Goal: Task Accomplishment & Management: Use online tool/utility

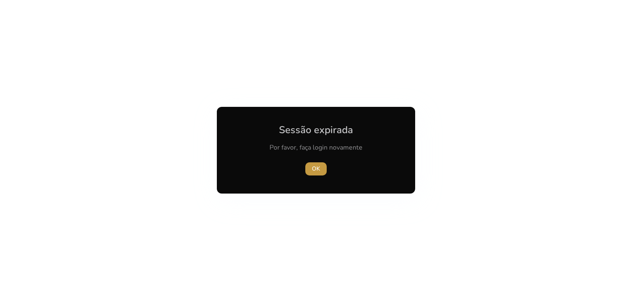
click at [317, 167] on font "OK" at bounding box center [316, 169] width 8 height 8
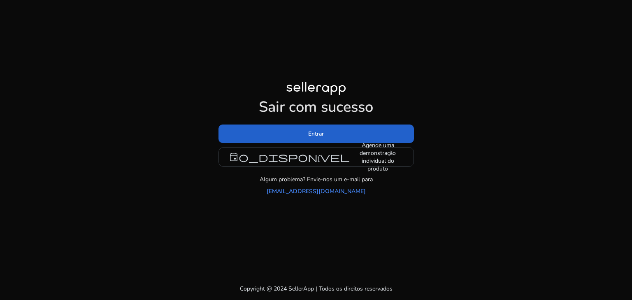
click at [366, 130] on span at bounding box center [315, 134] width 195 height 20
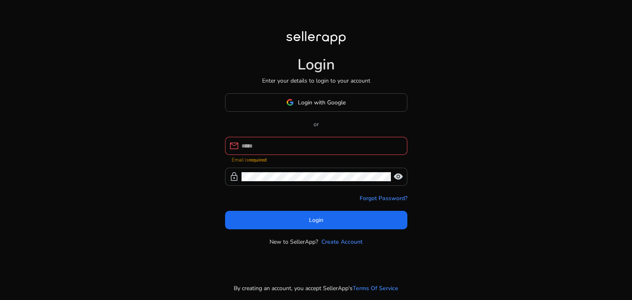
click at [311, 145] on input at bounding box center [320, 145] width 159 height 9
type input "**********"
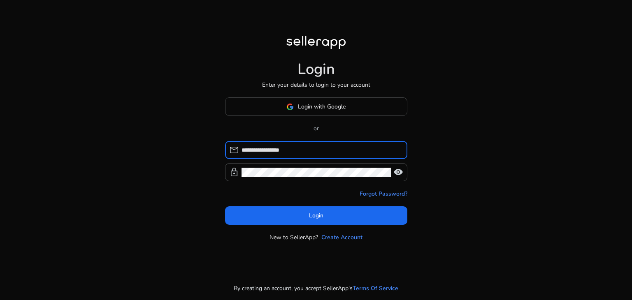
click at [296, 185] on form "**********" at bounding box center [316, 183] width 182 height 84
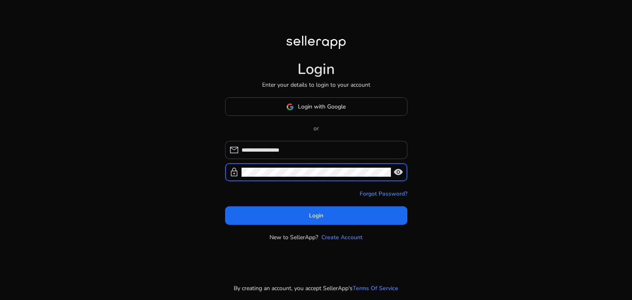
click button "Login" at bounding box center [316, 215] width 182 height 19
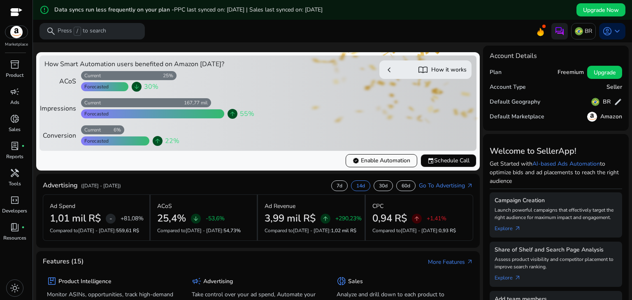
click at [372, 164] on span "verified Enable Automation" at bounding box center [381, 160] width 58 height 9
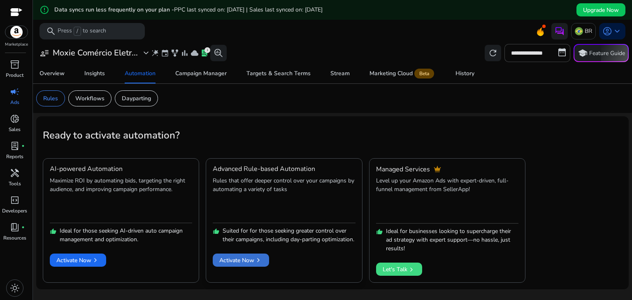
click at [251, 265] on span "Activate Now chevron_right" at bounding box center [240, 260] width 43 height 9
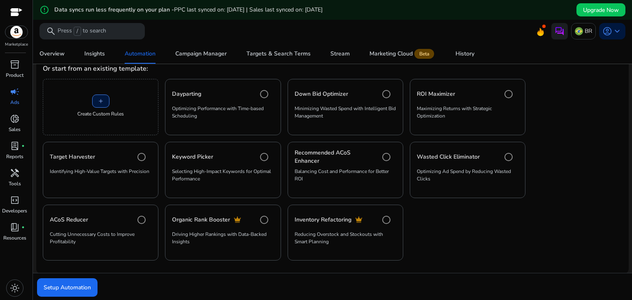
scroll to position [209, 0]
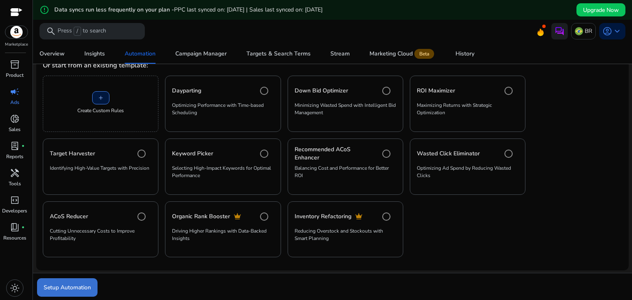
click at [86, 285] on span "Setup Automation" at bounding box center [67, 287] width 47 height 9
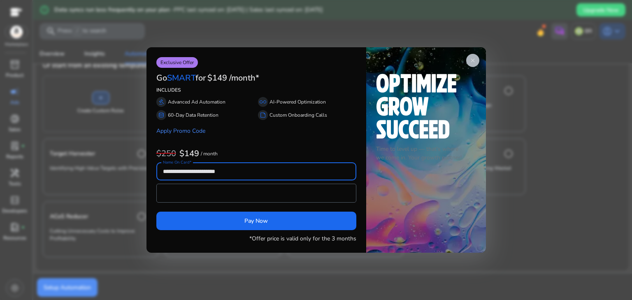
click at [470, 60] on span "close" at bounding box center [472, 60] width 7 height 7
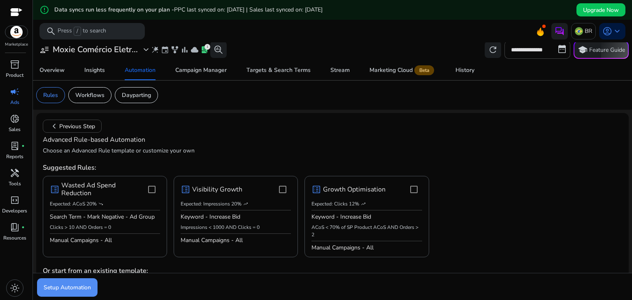
scroll to position [0, 0]
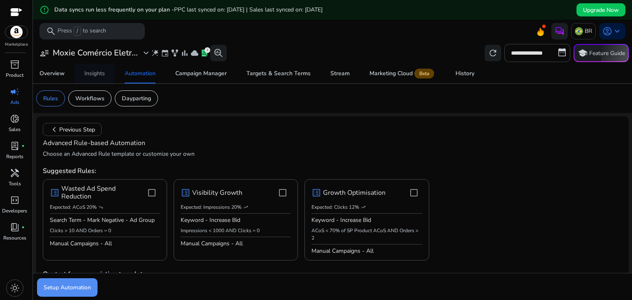
click at [93, 76] on div "Insights" at bounding box center [94, 74] width 21 height 6
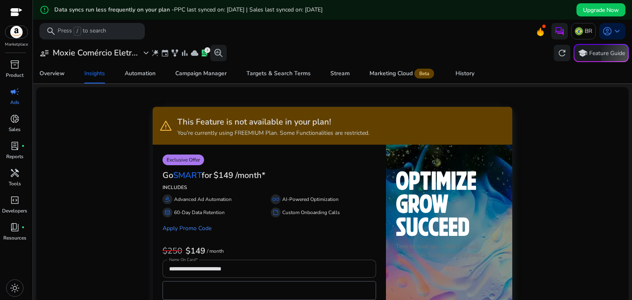
scroll to position [82, 0]
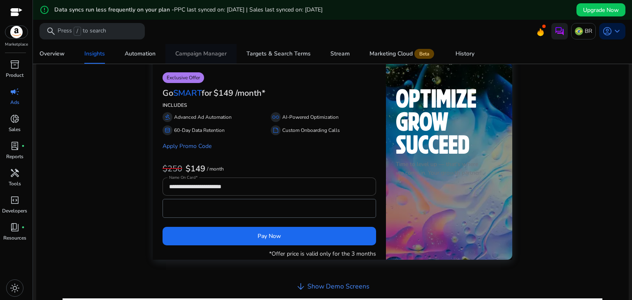
click at [201, 57] on div "Campaign Manager" at bounding box center [200, 54] width 51 height 6
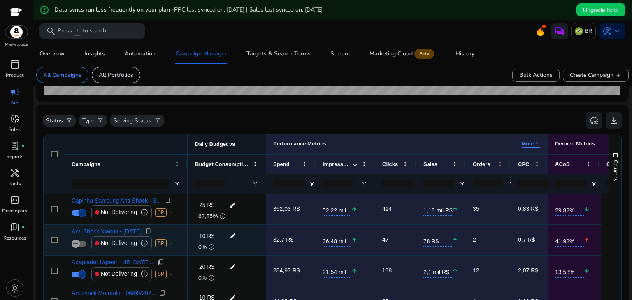
scroll to position [321, 0]
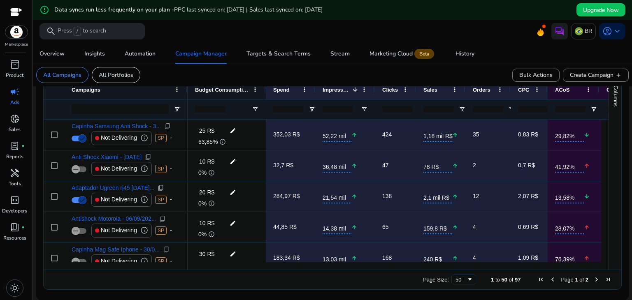
drag, startPoint x: 324, startPoint y: 269, endPoint x: 341, endPoint y: 265, distance: 17.4
click at [340, 265] on div "Drag here to set row groups Drag here to set column labels Campaigns 1 2" at bounding box center [332, 175] width 578 height 230
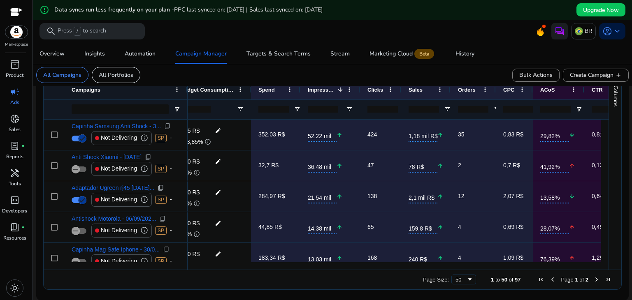
scroll to position [0, 0]
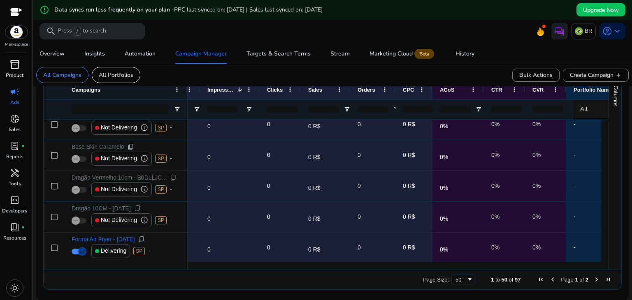
click at [12, 72] on p "Product" at bounding box center [15, 75] width 18 height 7
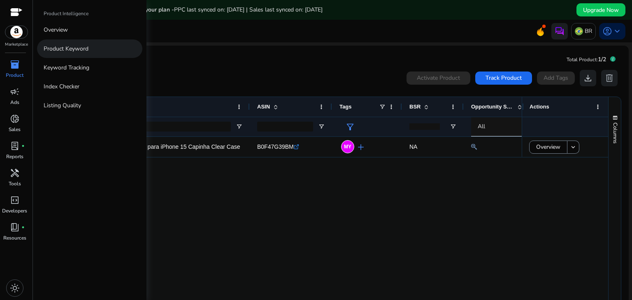
click at [63, 46] on p "Product Keyword" at bounding box center [66, 48] width 45 height 9
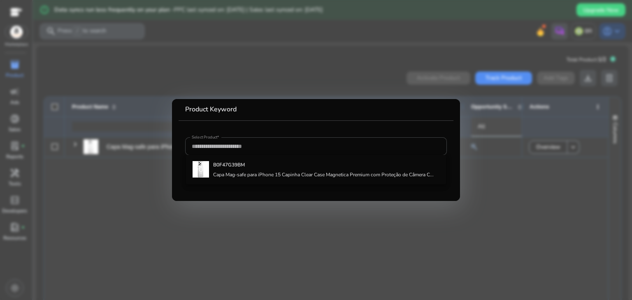
click at [447, 270] on div at bounding box center [316, 150] width 632 height 300
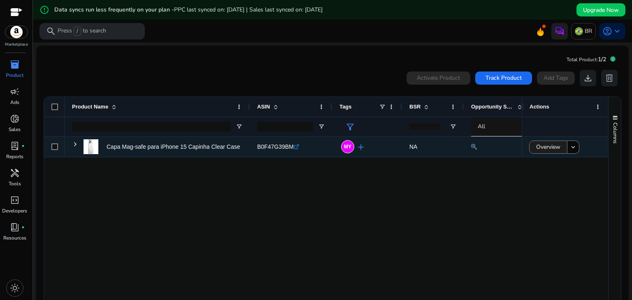
click at [549, 149] on span "Overview" at bounding box center [548, 147] width 24 height 17
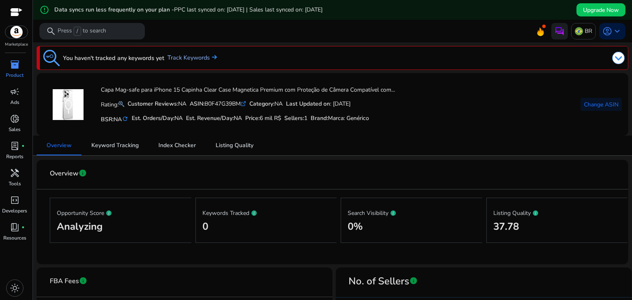
click at [179, 60] on link "Track Keywords" at bounding box center [191, 57] width 49 height 9
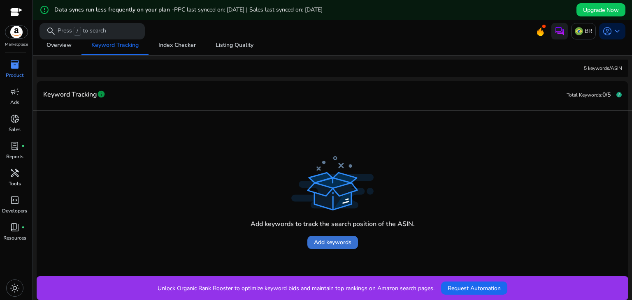
click at [334, 240] on span "Add keywords" at bounding box center [332, 242] width 37 height 9
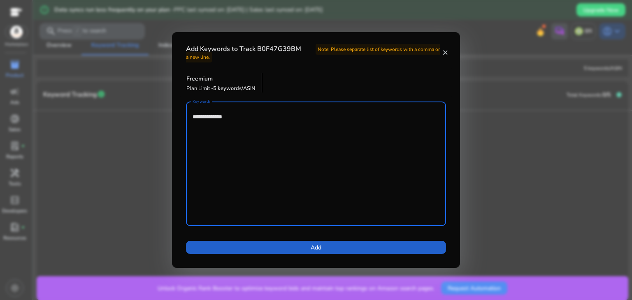
type textarea "**********"
click at [355, 243] on span at bounding box center [316, 248] width 260 height 20
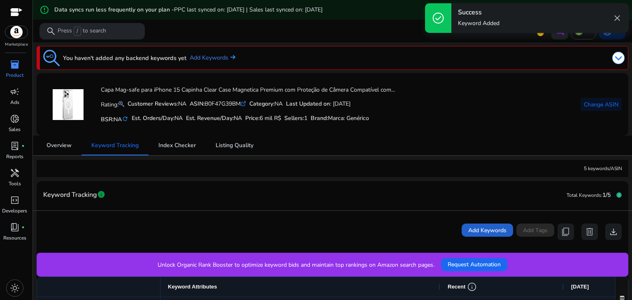
click at [461, 232] on span at bounding box center [486, 230] width 51 height 20
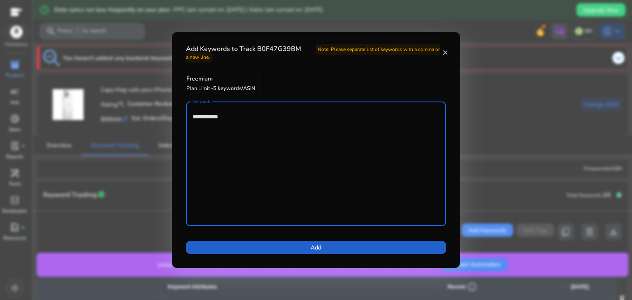
type textarea "**********"
click at [264, 247] on span at bounding box center [316, 248] width 260 height 20
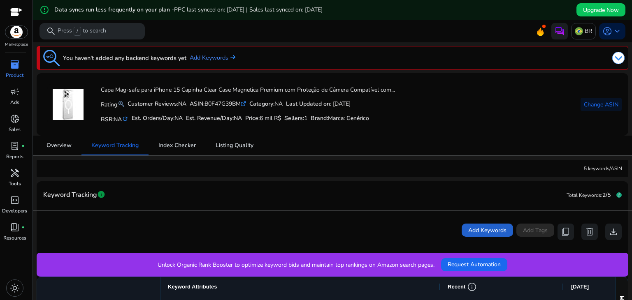
click at [499, 234] on span "Add Keywords" at bounding box center [487, 230] width 38 height 9
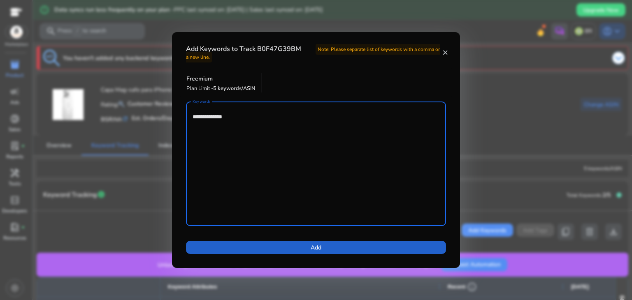
type textarea "**********"
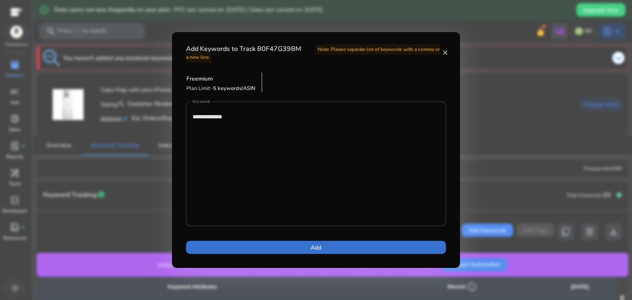
click at [313, 252] on span at bounding box center [316, 248] width 260 height 20
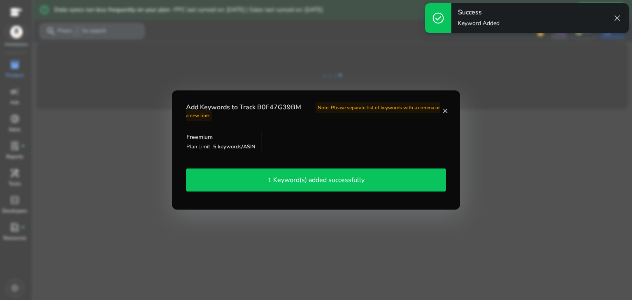
click at [441, 112] on h4 "Add Keywords to Track B0F47G39BM Note: Please separate list of keywords with a …" at bounding box center [314, 112] width 256 height 16
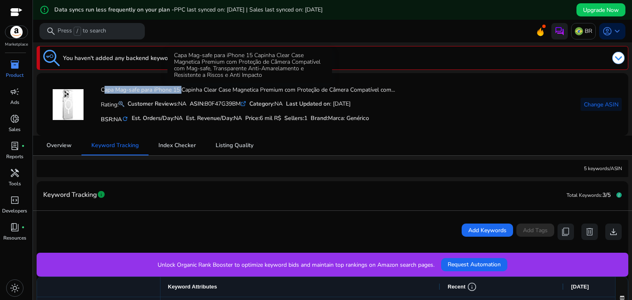
drag, startPoint x: 100, startPoint y: 89, endPoint x: 180, endPoint y: 88, distance: 79.8
click at [180, 88] on h4 "Capa Mag-safe para iPhone 15 Capinha Clear Case Magnetica Premium com Proteção …" at bounding box center [248, 90] width 294 height 7
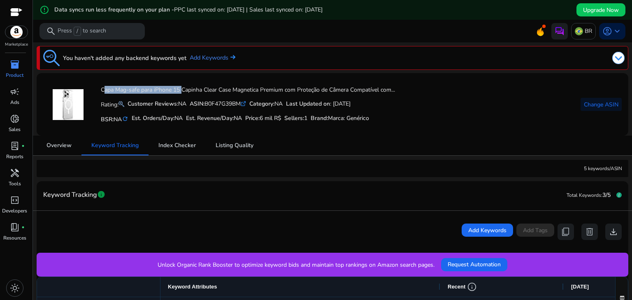
copy h4 "Capa Mag-safe para iPhone 15"
click at [483, 229] on span "Add Keywords" at bounding box center [487, 230] width 38 height 9
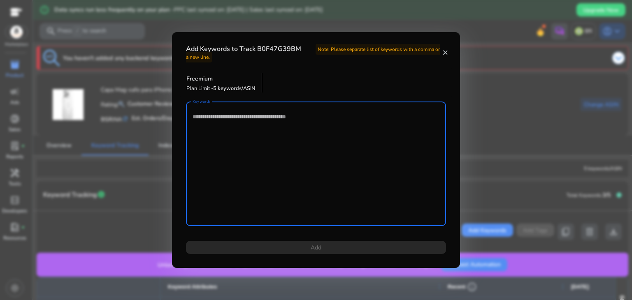
click at [300, 164] on textarea "Keywords" at bounding box center [315, 164] width 247 height 116
paste textarea "**********"
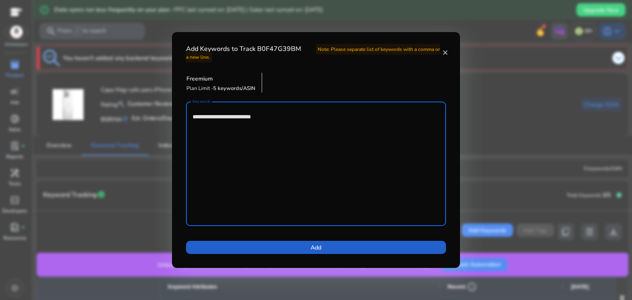
type textarea "**********"
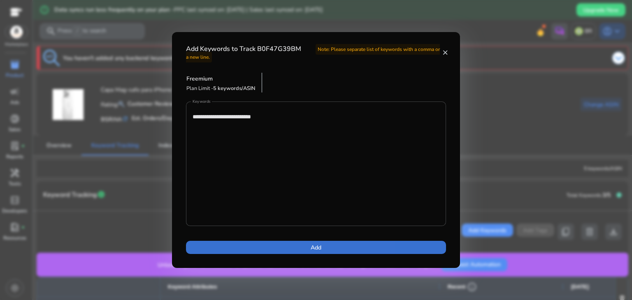
click at [324, 250] on span at bounding box center [316, 248] width 260 height 20
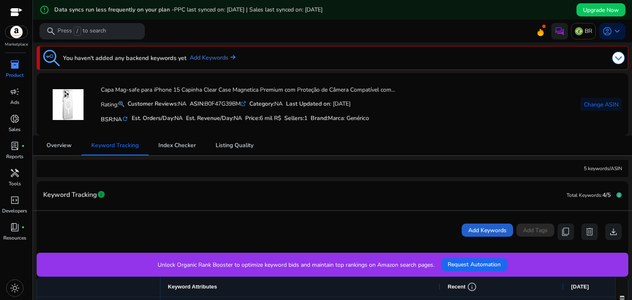
click at [495, 230] on span "Add Keywords" at bounding box center [487, 230] width 38 height 9
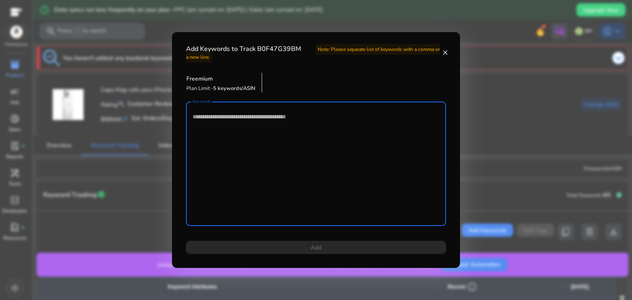
click at [313, 158] on textarea "Keywords" at bounding box center [315, 164] width 247 height 116
click at [308, 119] on textarea "Keywords" at bounding box center [315, 164] width 247 height 116
paste textarea "**********"
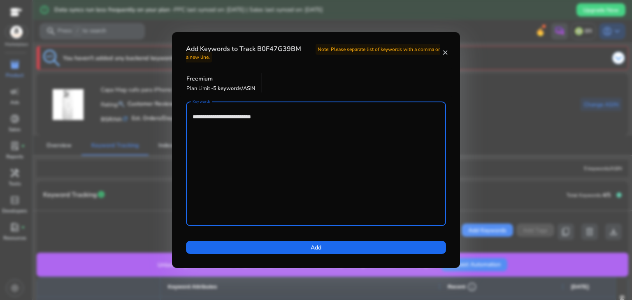
drag, startPoint x: 231, startPoint y: 118, endPoint x: 209, endPoint y: 119, distance: 21.8
click at [209, 119] on textarea "**********" at bounding box center [315, 164] width 247 height 116
click at [221, 116] on textarea "**********" at bounding box center [315, 164] width 247 height 116
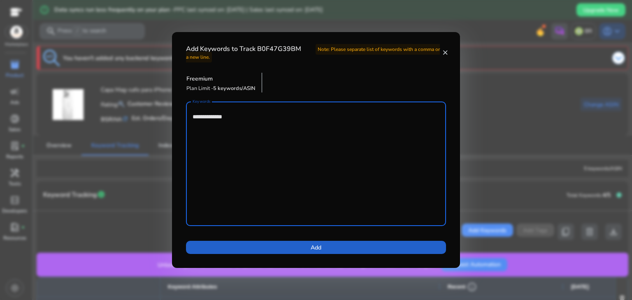
type textarea "**********"
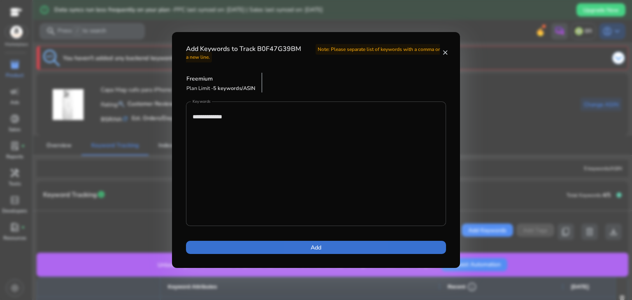
click at [313, 251] on span "Add" at bounding box center [315, 247] width 11 height 9
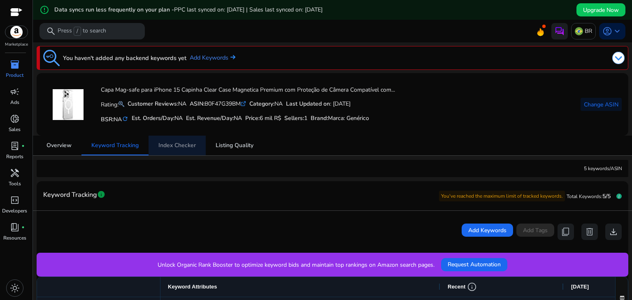
click at [167, 143] on span "Index Checker" at bounding box center [176, 146] width 37 height 6
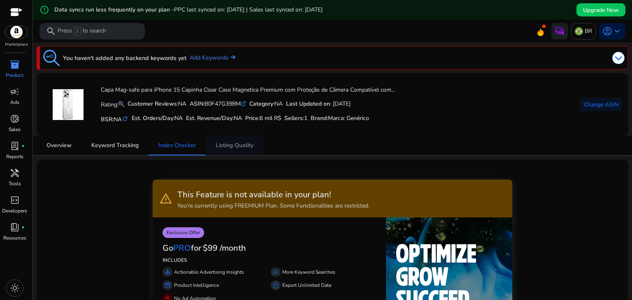
click at [238, 140] on span "Listing Quality" at bounding box center [234, 146] width 38 height 20
click at [68, 146] on span "Overview" at bounding box center [58, 146] width 25 height 6
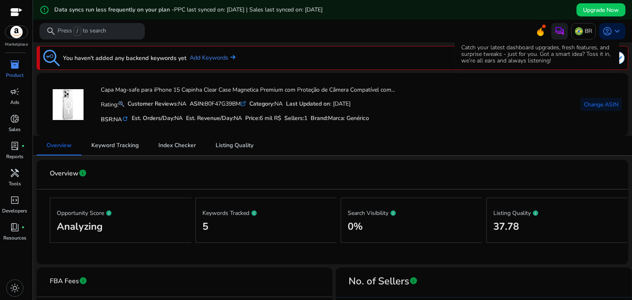
click at [537, 32] on icon at bounding box center [540, 31] width 7 height 9
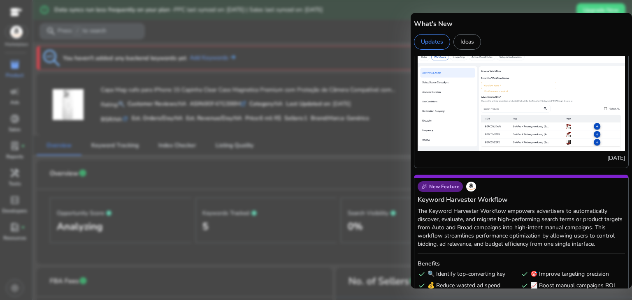
scroll to position [2977, 0]
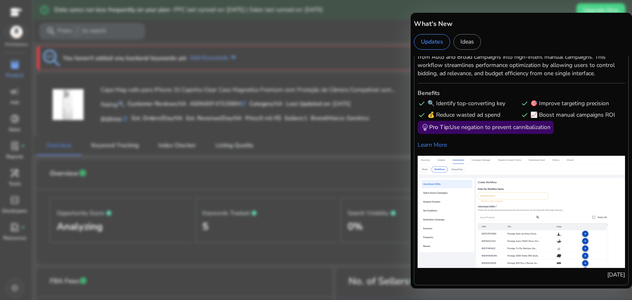
click at [348, 215] on div at bounding box center [316, 150] width 632 height 300
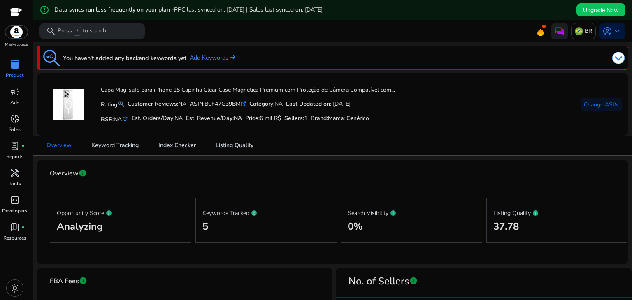
click at [16, 10] on div at bounding box center [16, 12] width 12 height 9
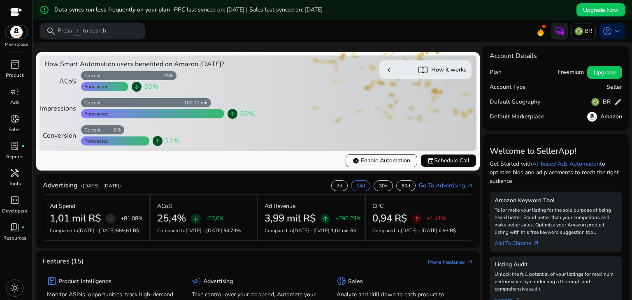
click at [559, 72] on h5 "Freemium" at bounding box center [570, 72] width 26 height 7
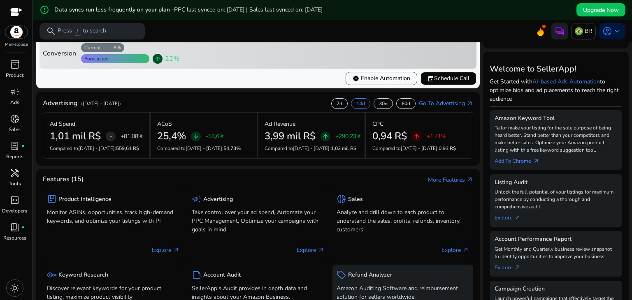
scroll to position [123, 0]
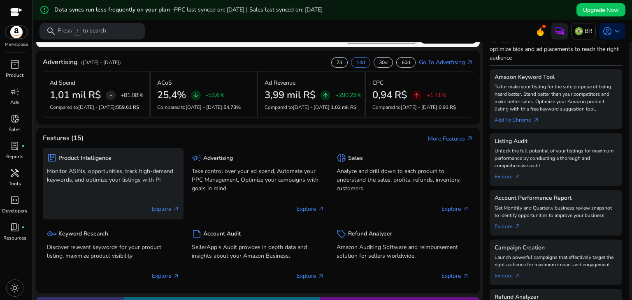
click at [158, 210] on p "Explore arrow_outward" at bounding box center [166, 209] width 28 height 9
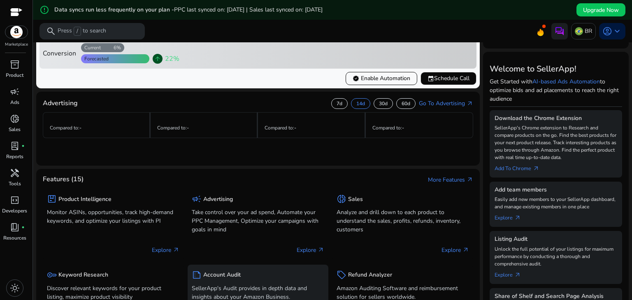
scroll to position [123, 0]
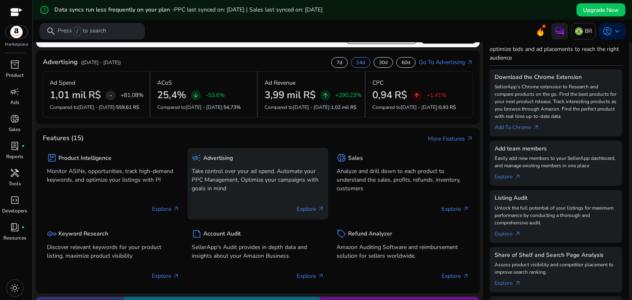
click at [225, 180] on p "Take control over your ad spend, Automate your PPC Management, Optimize your ca…" at bounding box center [258, 180] width 132 height 26
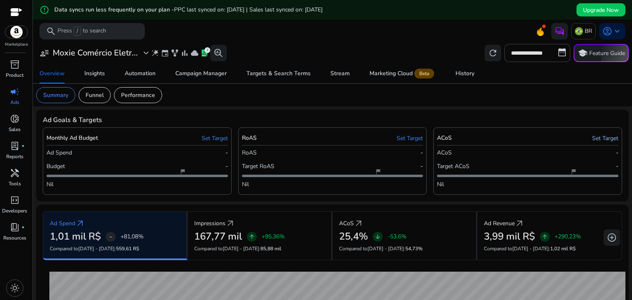
click at [593, 140] on link "Set Target" at bounding box center [605, 138] width 26 height 9
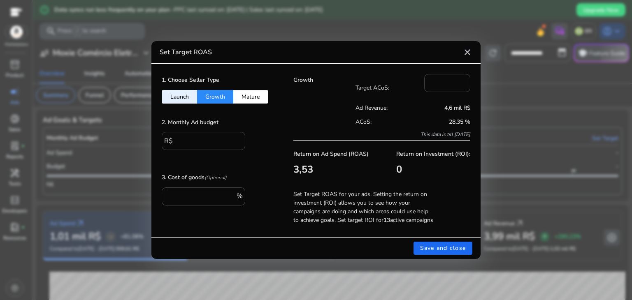
click at [173, 97] on button "Launch" at bounding box center [179, 97] width 35 height 14
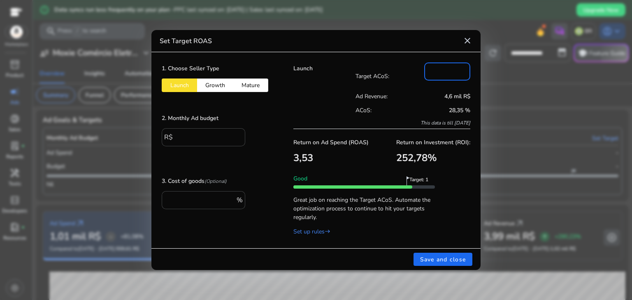
drag, startPoint x: 450, startPoint y: 70, endPoint x: 429, endPoint y: 74, distance: 21.5
click at [429, 74] on div "***" at bounding box center [447, 72] width 46 height 18
type input "**"
click at [332, 101] on div "Launch" at bounding box center [324, 96] width 62 height 66
click at [174, 137] on div "R$ *" at bounding box center [200, 137] width 77 height 18
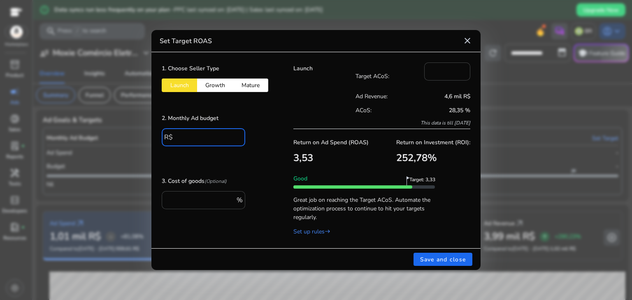
click at [176, 137] on input "*" at bounding box center [206, 136] width 63 height 9
type input "****"
click at [262, 174] on div "1. Choose Seller Type Launch Growth Mature 2. Monthly Ad budget R$ **** 3. Cost…" at bounding box center [217, 150] width 132 height 196
click at [432, 259] on span "Save and close" at bounding box center [443, 259] width 46 height 9
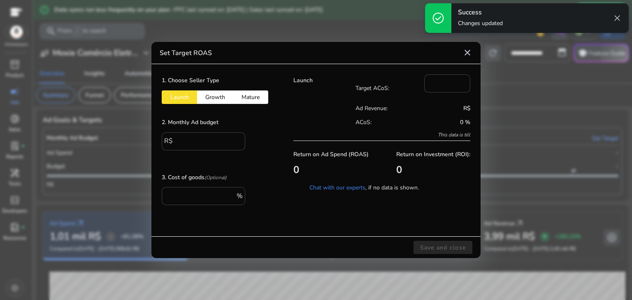
type input "*"
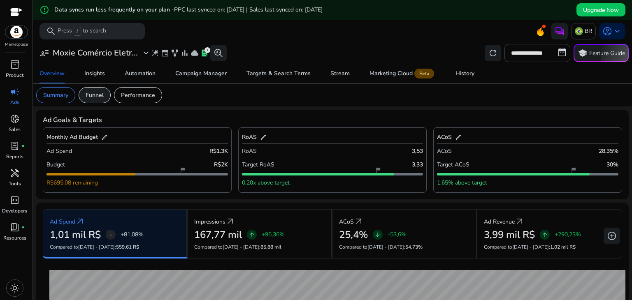
click at [97, 91] on p "Funnel" at bounding box center [95, 95] width 18 height 9
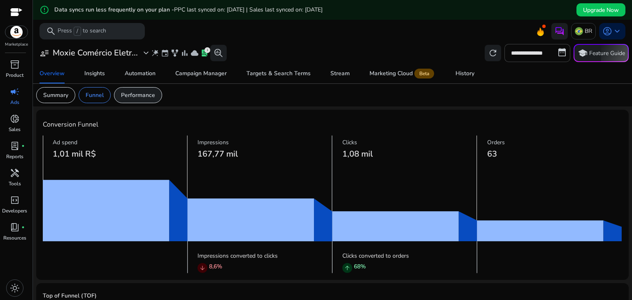
click at [132, 99] on p "Performance" at bounding box center [138, 95] width 34 height 9
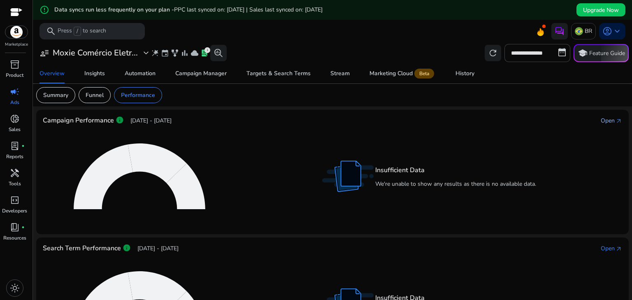
click at [602, 119] on div "Open" at bounding box center [607, 120] width 14 height 9
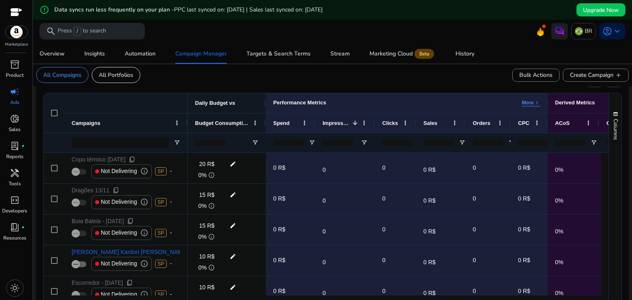
scroll to position [123, 0]
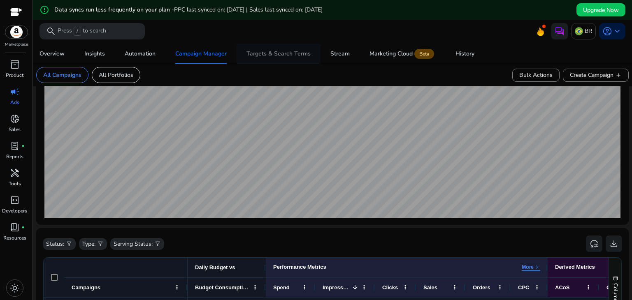
click at [266, 55] on div "Targets & Search Terms" at bounding box center [278, 54] width 64 height 6
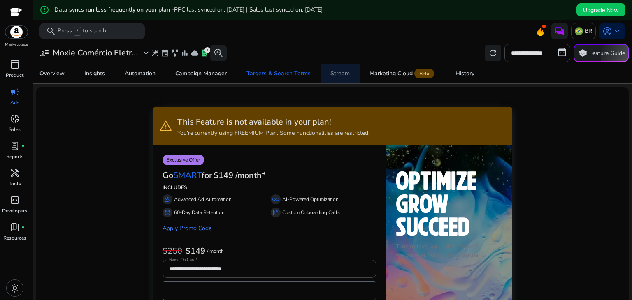
click at [335, 73] on div "Stream" at bounding box center [339, 74] width 19 height 6
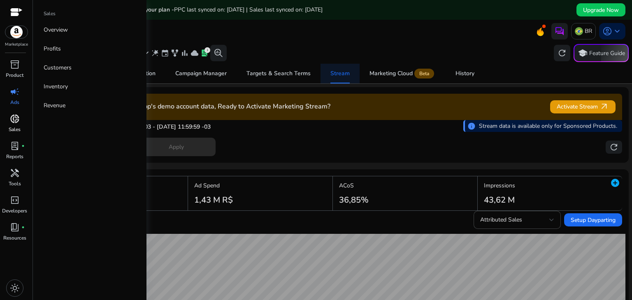
click at [15, 127] on p "Sales" at bounding box center [15, 129] width 12 height 7
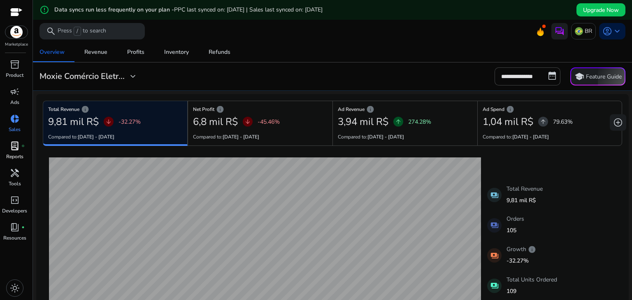
click at [16, 155] on p "Reports" at bounding box center [14, 156] width 17 height 7
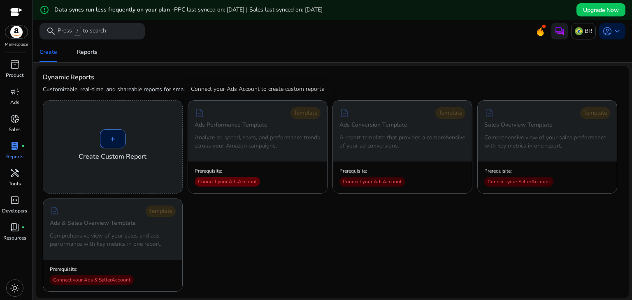
click at [240, 185] on div "Connect your Ads Account" at bounding box center [227, 182] width 65 height 10
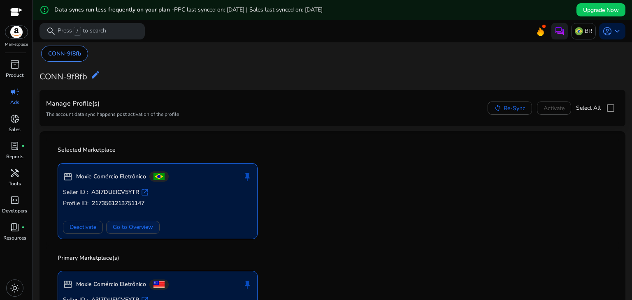
scroll to position [63, 0]
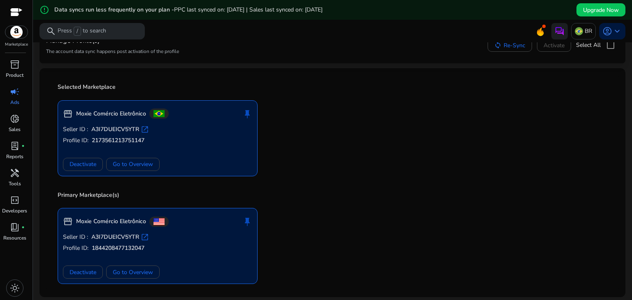
click at [215, 125] on p "Seller ID : A3I7DUEICV5YTR open_in_new" at bounding box center [157, 129] width 189 height 8
click at [128, 165] on span "Go to Overview" at bounding box center [133, 164] width 40 height 9
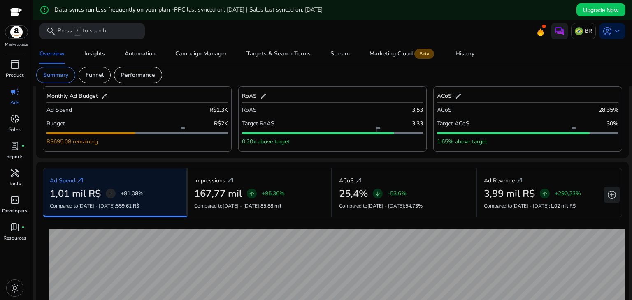
scroll to position [281, 0]
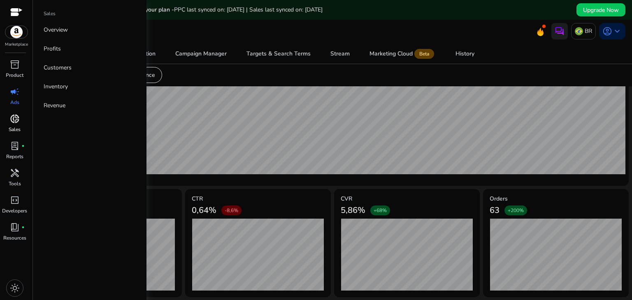
click at [10, 116] on span "donut_small" at bounding box center [15, 119] width 10 height 10
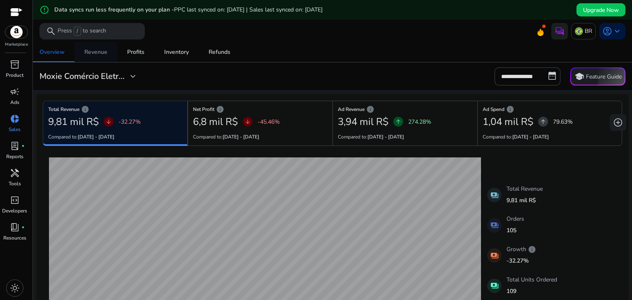
click at [98, 53] on div "Revenue" at bounding box center [95, 52] width 23 height 6
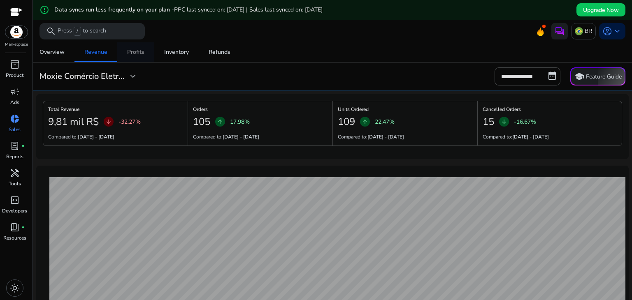
click at [143, 49] on div "Profits" at bounding box center [135, 52] width 17 height 6
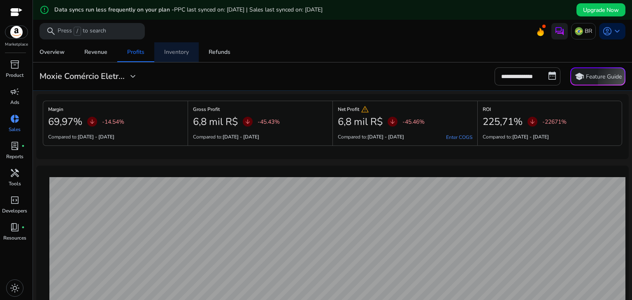
click at [171, 47] on span "Inventory" at bounding box center [176, 52] width 25 height 20
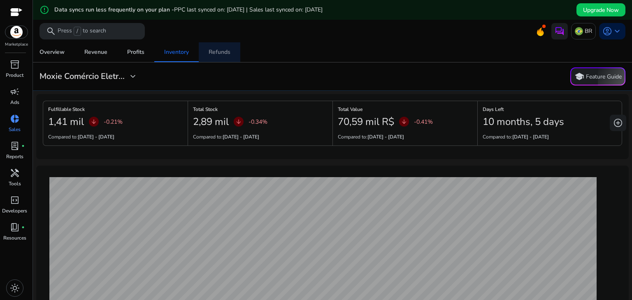
click at [212, 49] on div "Refunds" at bounding box center [220, 52] width 22 height 6
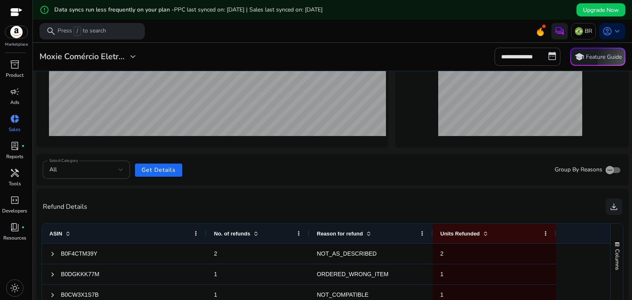
scroll to position [336, 0]
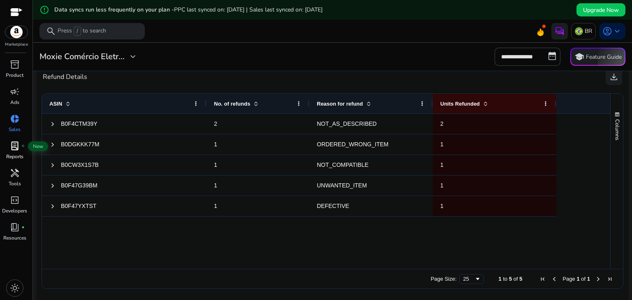
click at [14, 149] on span "lab_profile" at bounding box center [15, 146] width 10 height 10
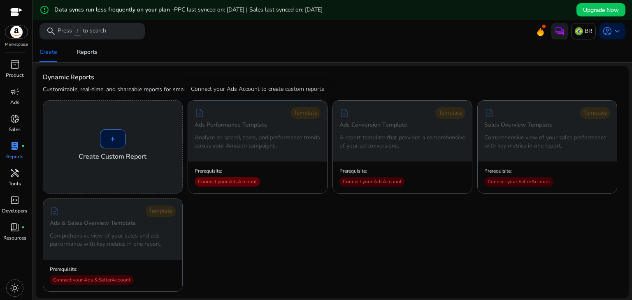
click at [234, 184] on div "Connect your Ads Account" at bounding box center [227, 182] width 65 height 10
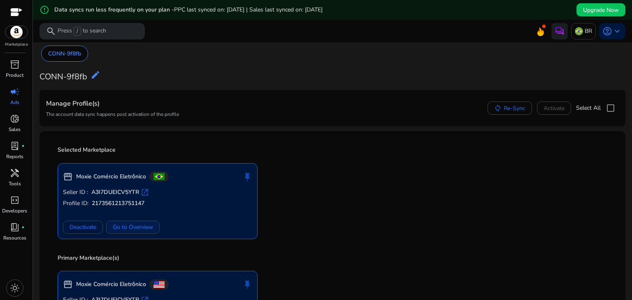
click at [154, 222] on span at bounding box center [133, 228] width 53 height 20
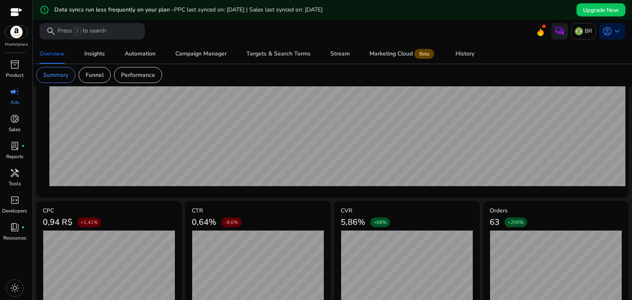
scroll to position [281, 0]
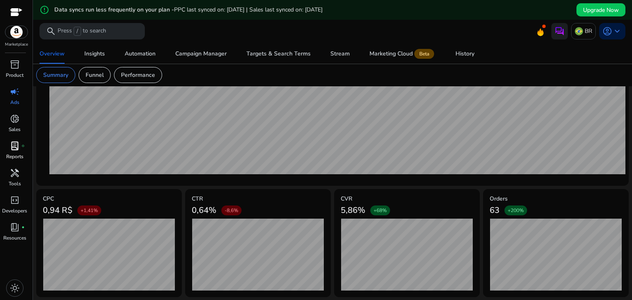
click at [19, 156] on p "Reports" at bounding box center [14, 156] width 17 height 7
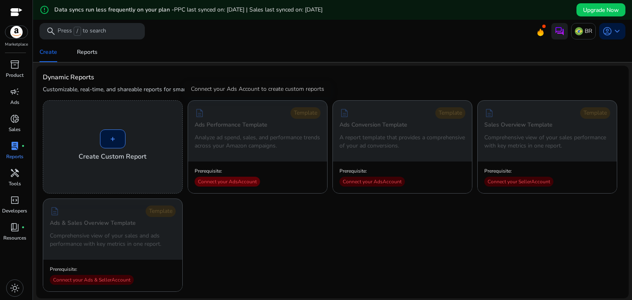
click at [206, 180] on div "Connect your Ads Account" at bounding box center [227, 182] width 65 height 10
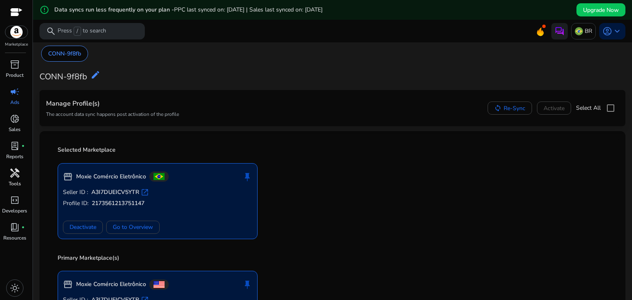
click at [15, 168] on span "handyman" at bounding box center [15, 173] width 10 height 10
